Goal: Information Seeking & Learning: Learn about a topic

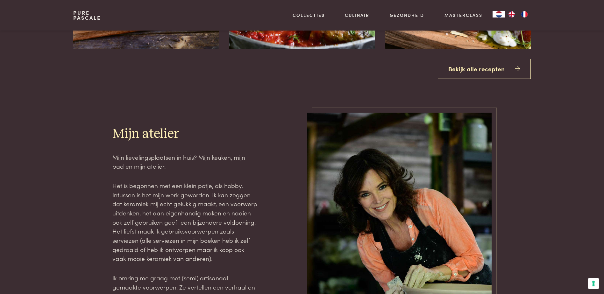
scroll to position [827, 0]
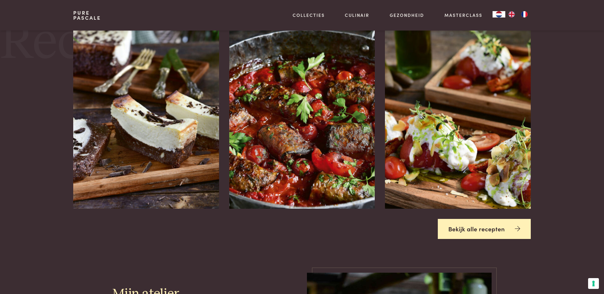
click at [476, 232] on link "Bekijk alle recepten" at bounding box center [483, 229] width 93 height 20
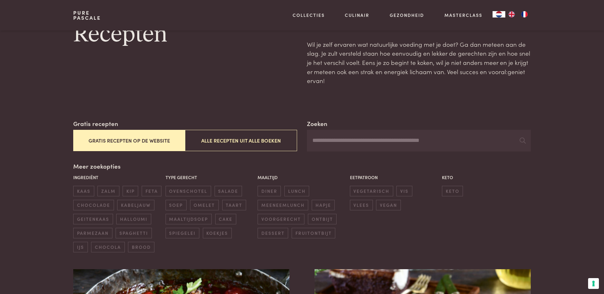
scroll to position [64, 0]
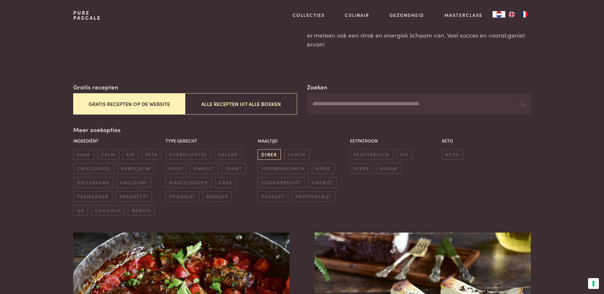
click at [271, 154] on span "diner" at bounding box center [268, 154] width 23 height 10
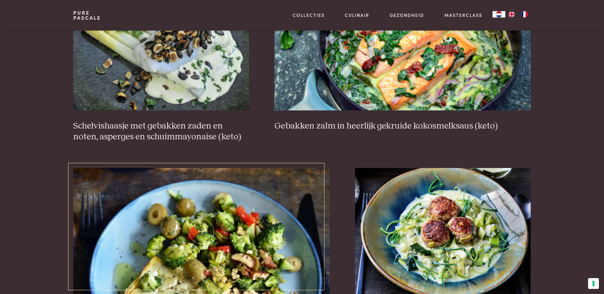
scroll to position [1210, 0]
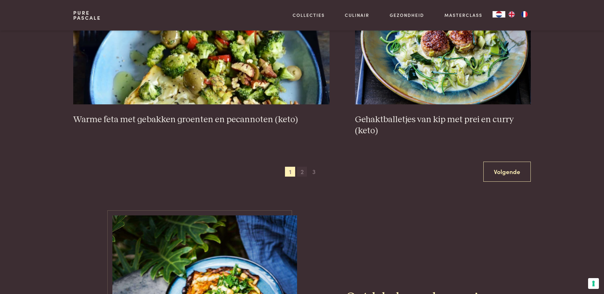
click at [302, 173] on span "2" at bounding box center [302, 172] width 10 height 10
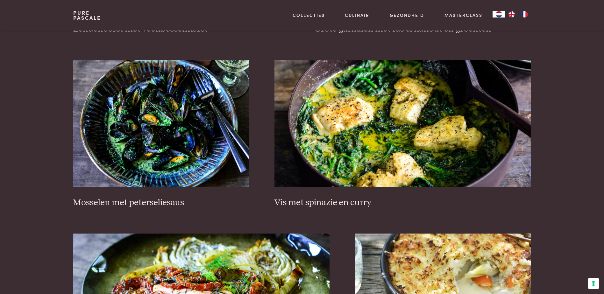
scroll to position [432, 0]
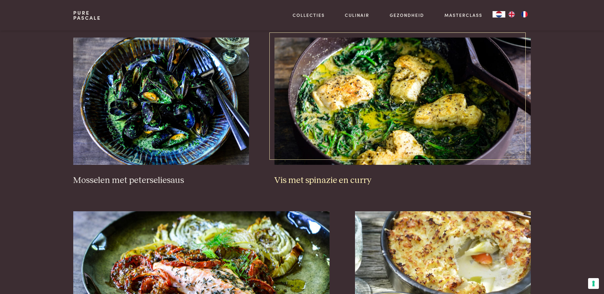
click at [346, 85] on img at bounding box center [402, 101] width 256 height 127
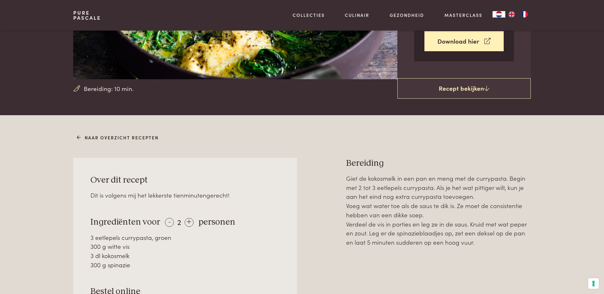
scroll to position [191, 0]
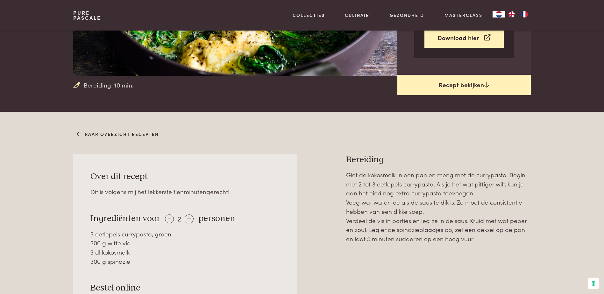
click at [468, 93] on link "Recept bekijken" at bounding box center [463, 85] width 133 height 20
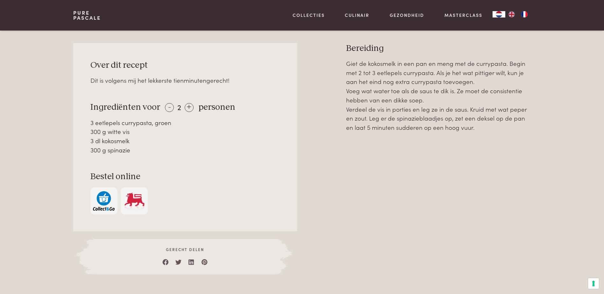
scroll to position [271, 0]
